Goal: Task Accomplishment & Management: Use online tool/utility

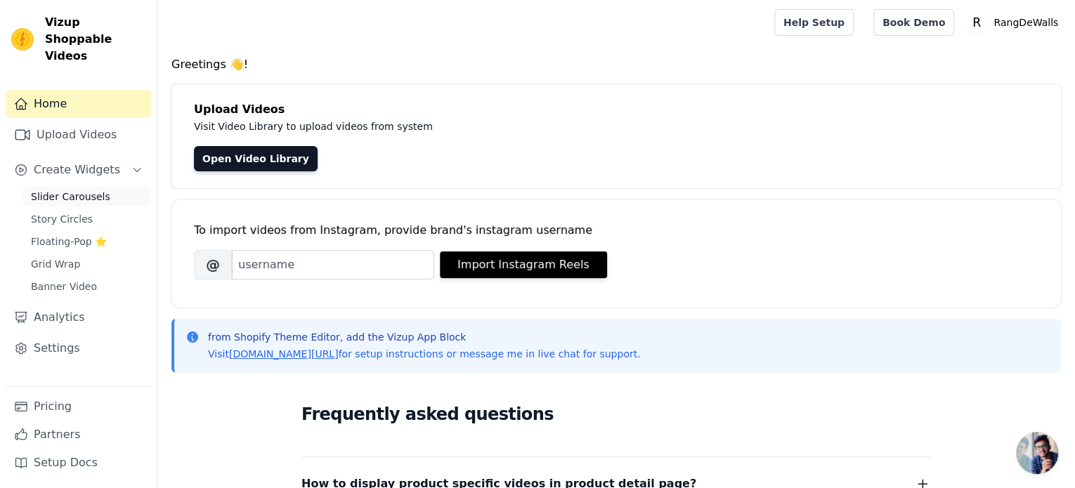
click at [60, 190] on span "Slider Carousels" at bounding box center [70, 197] width 79 height 14
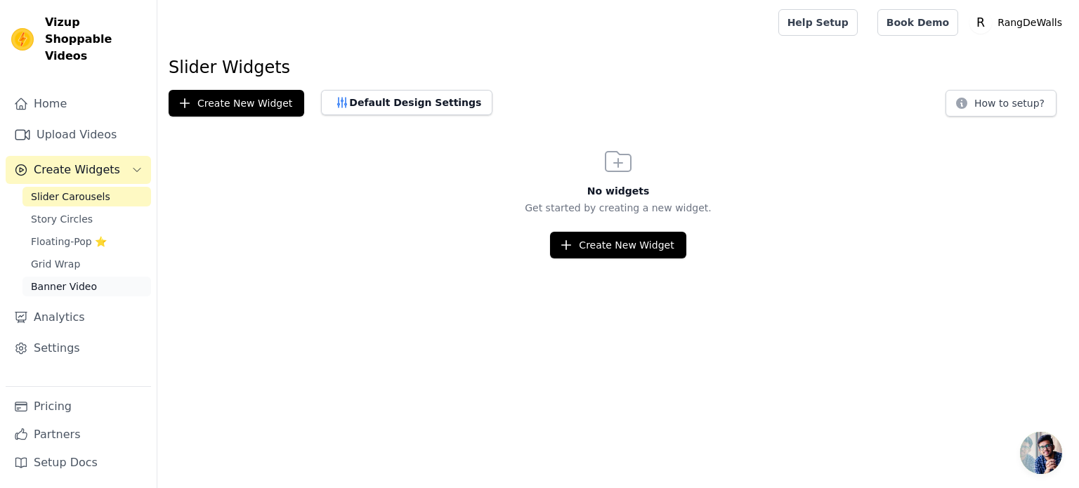
click at [60, 280] on span "Banner Video" at bounding box center [64, 287] width 66 height 14
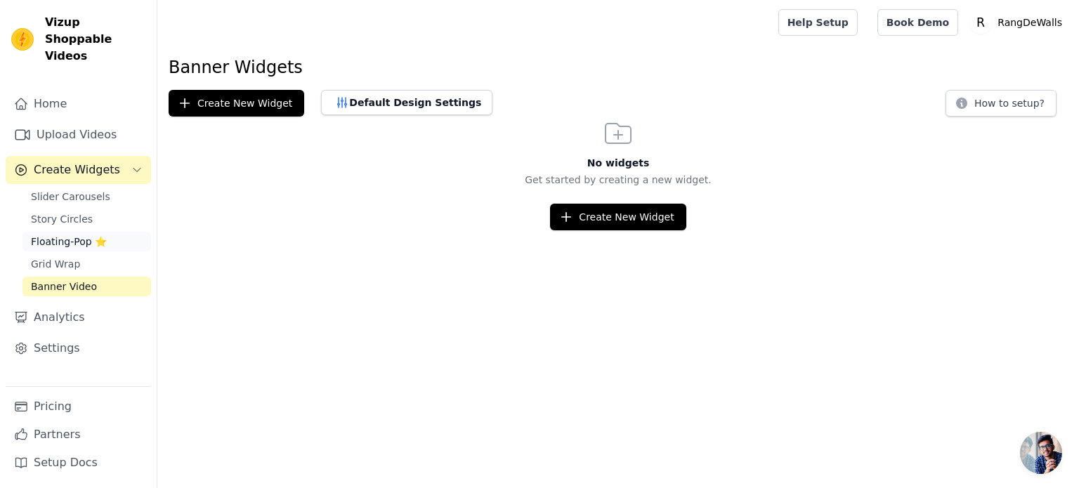
click at [65, 235] on span "Floating-Pop ⭐" at bounding box center [69, 242] width 76 height 14
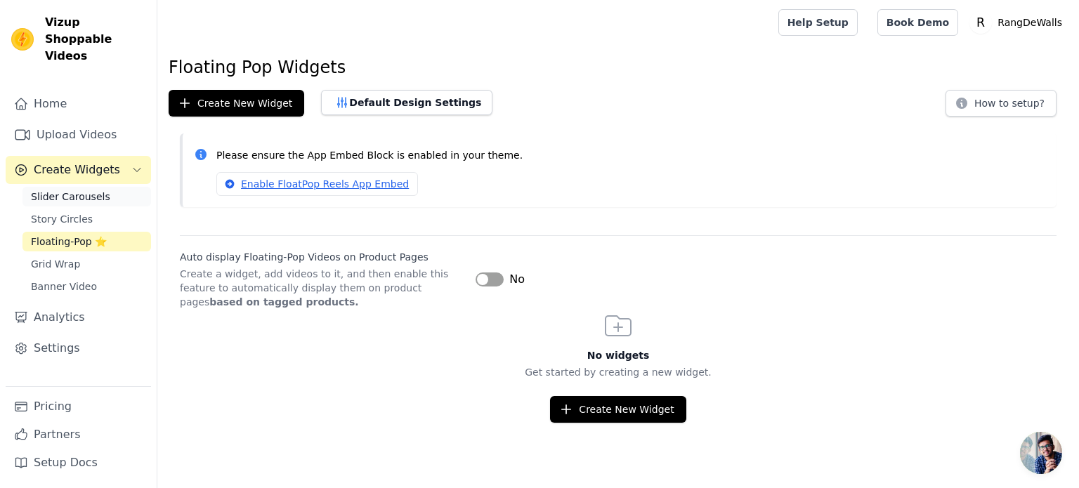
click at [80, 190] on span "Slider Carousels" at bounding box center [70, 197] width 79 height 14
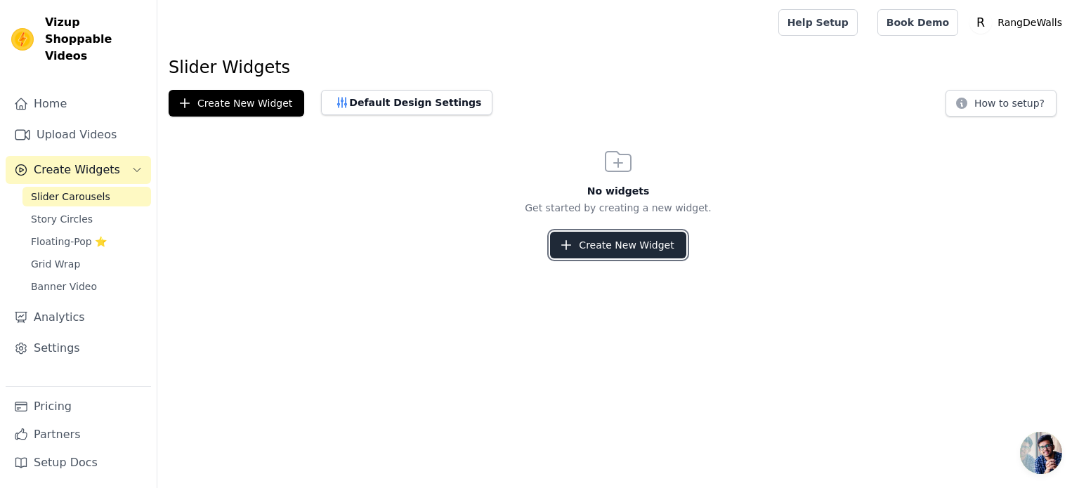
click at [618, 244] on button "Create New Widget" at bounding box center [618, 245] width 136 height 27
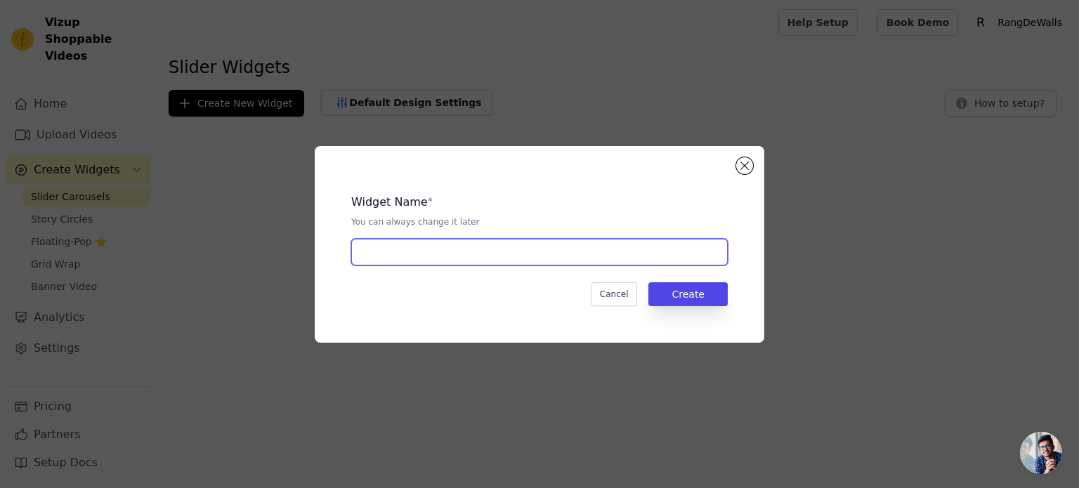
click at [535, 247] on input "text" at bounding box center [539, 252] width 377 height 27
type input "Banner carousel"
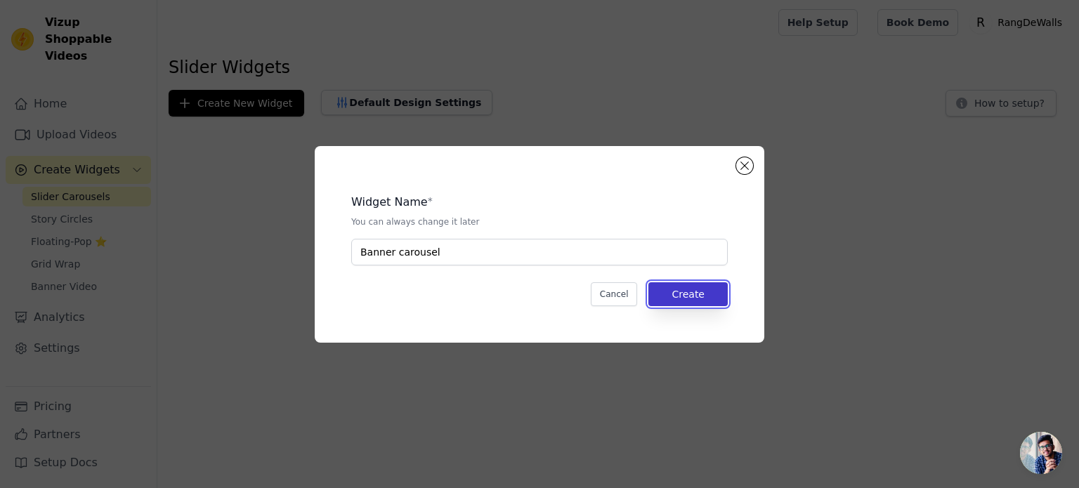
click at [698, 289] on button "Create" at bounding box center [688, 294] width 79 height 24
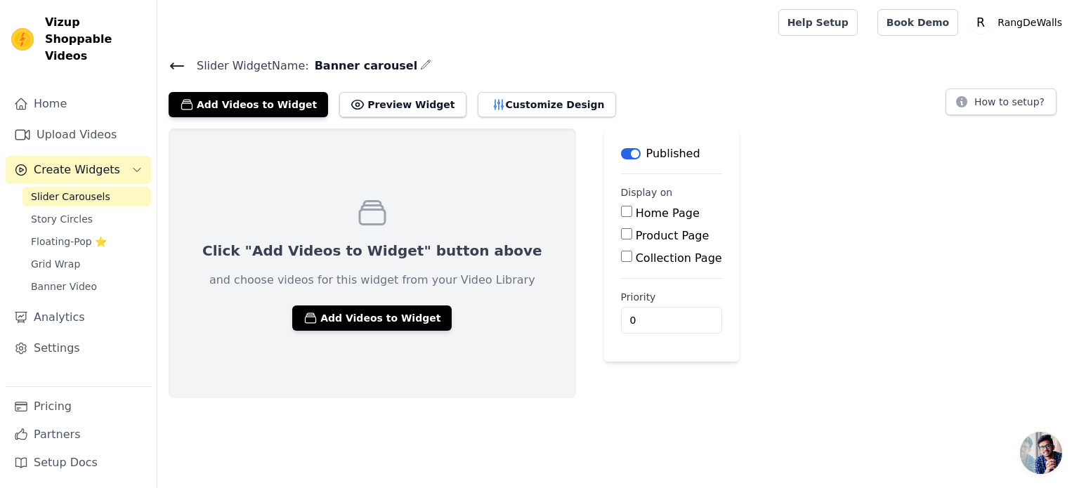
click at [621, 210] on input "Home Page" at bounding box center [626, 211] width 11 height 11
checkbox input "true"
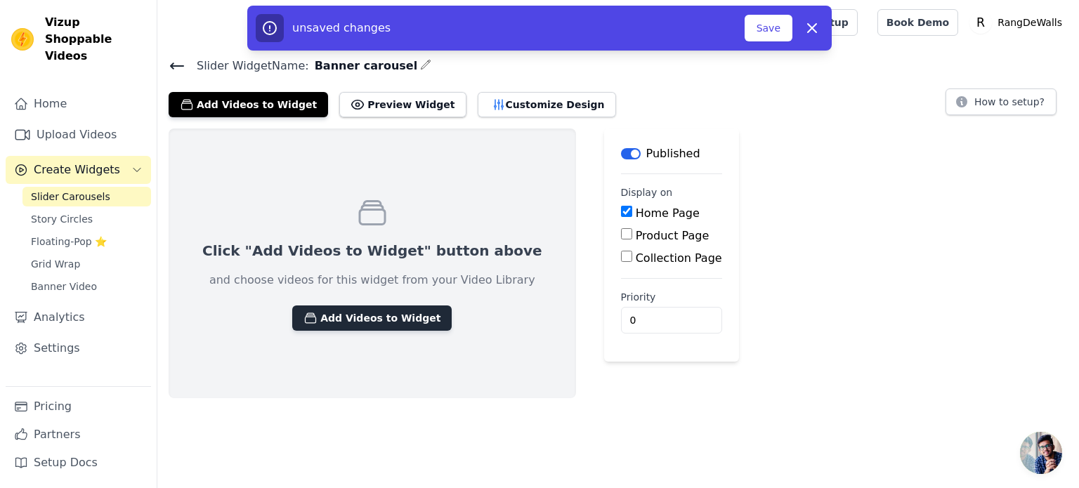
click at [345, 319] on button "Add Videos to Widget" at bounding box center [371, 318] width 159 height 25
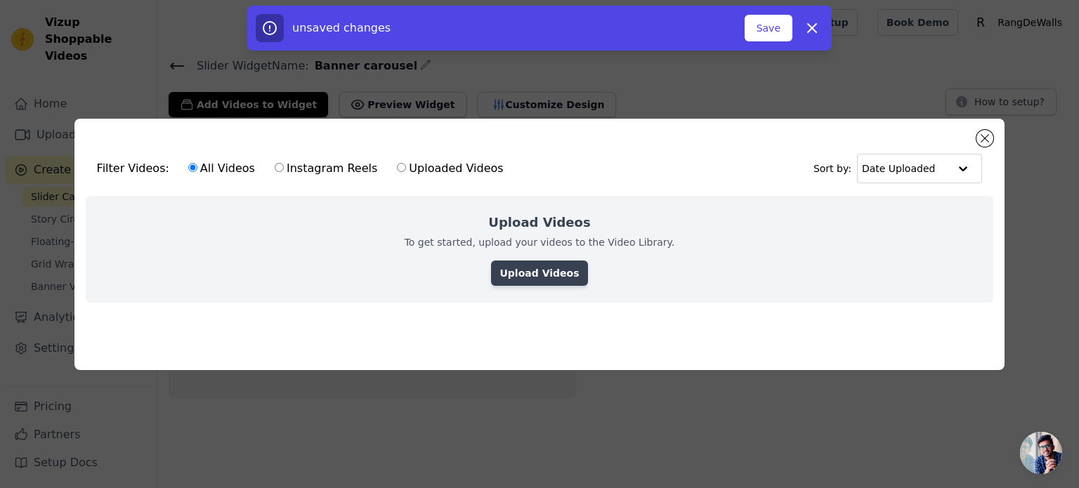
click at [539, 269] on link "Upload Videos" at bounding box center [539, 273] width 96 height 25
